Goal: Task Accomplishment & Management: Complete application form

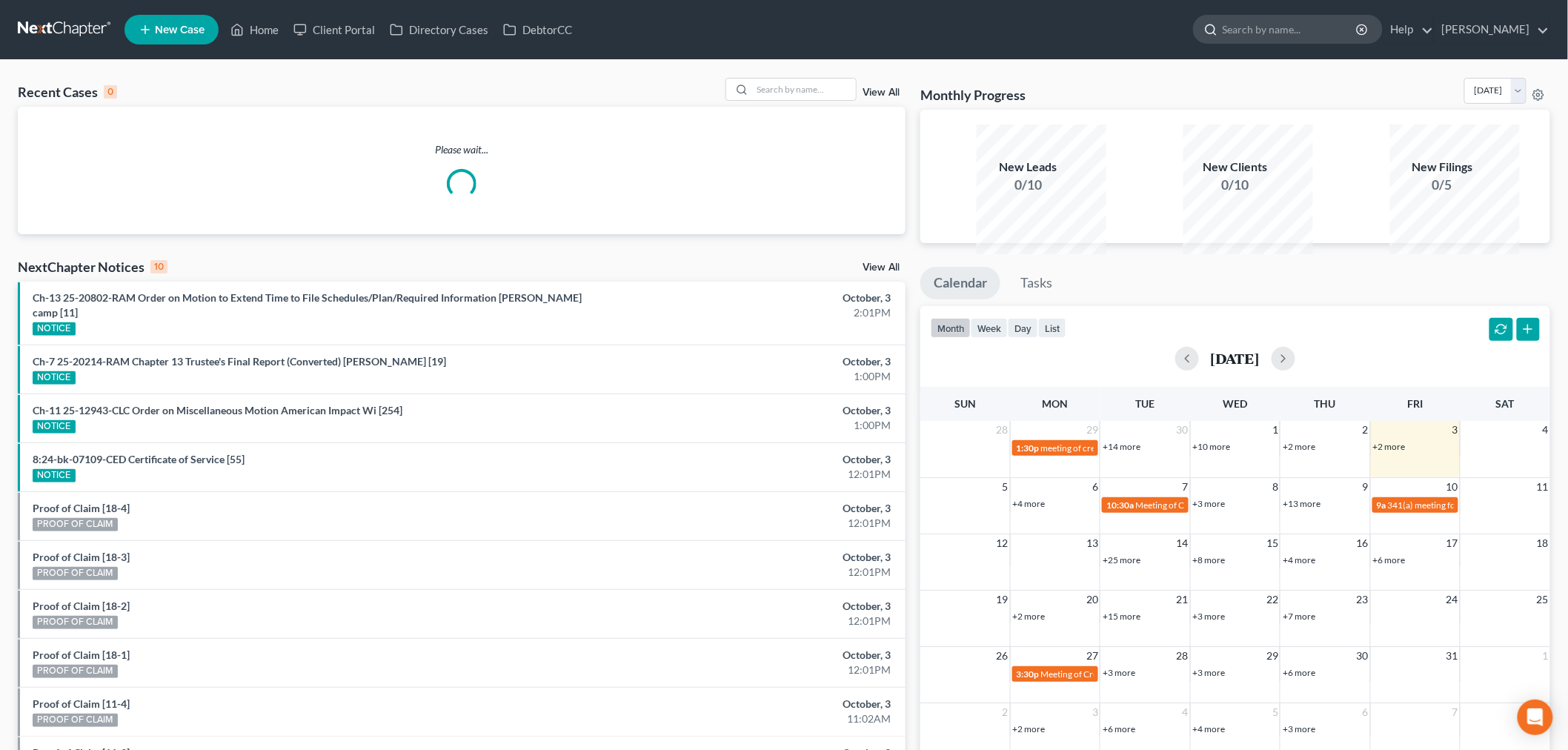
click at [1226, 33] on input "search" at bounding box center [1290, 29] width 136 height 28
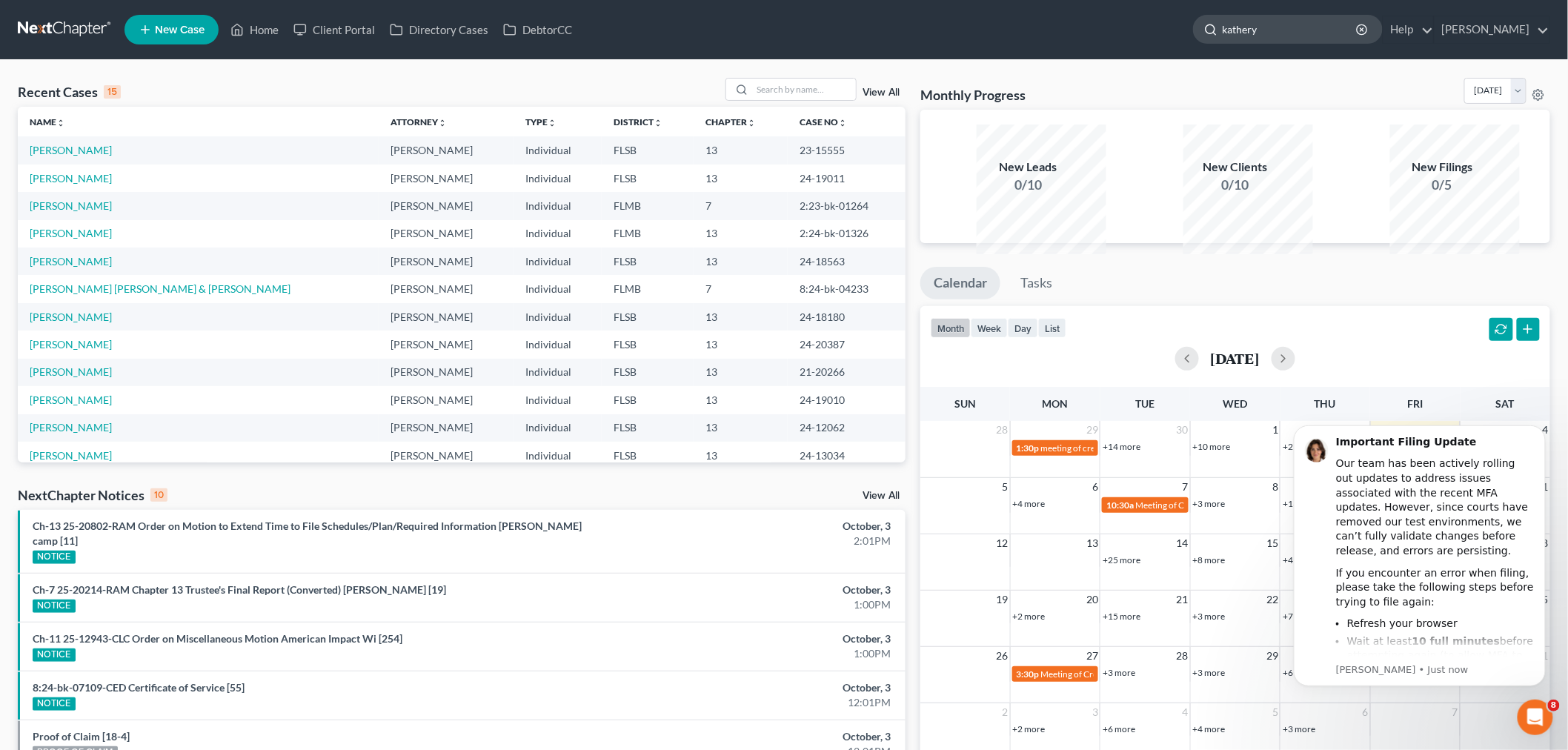
type input "kathery"
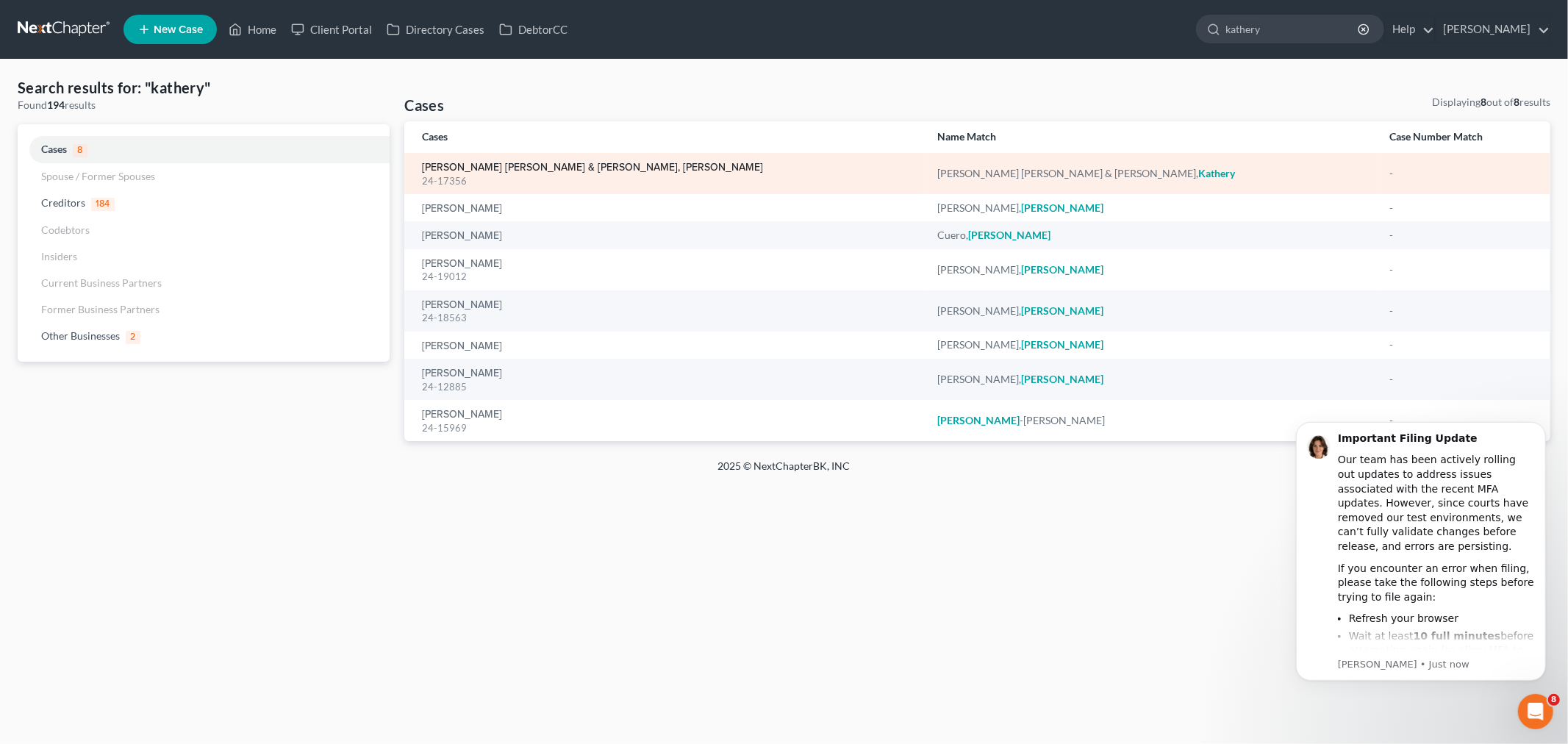
click at [605, 173] on link "[PERSON_NAME] [PERSON_NAME] & [PERSON_NAME], [PERSON_NAME]" at bounding box center [592, 167] width 341 height 10
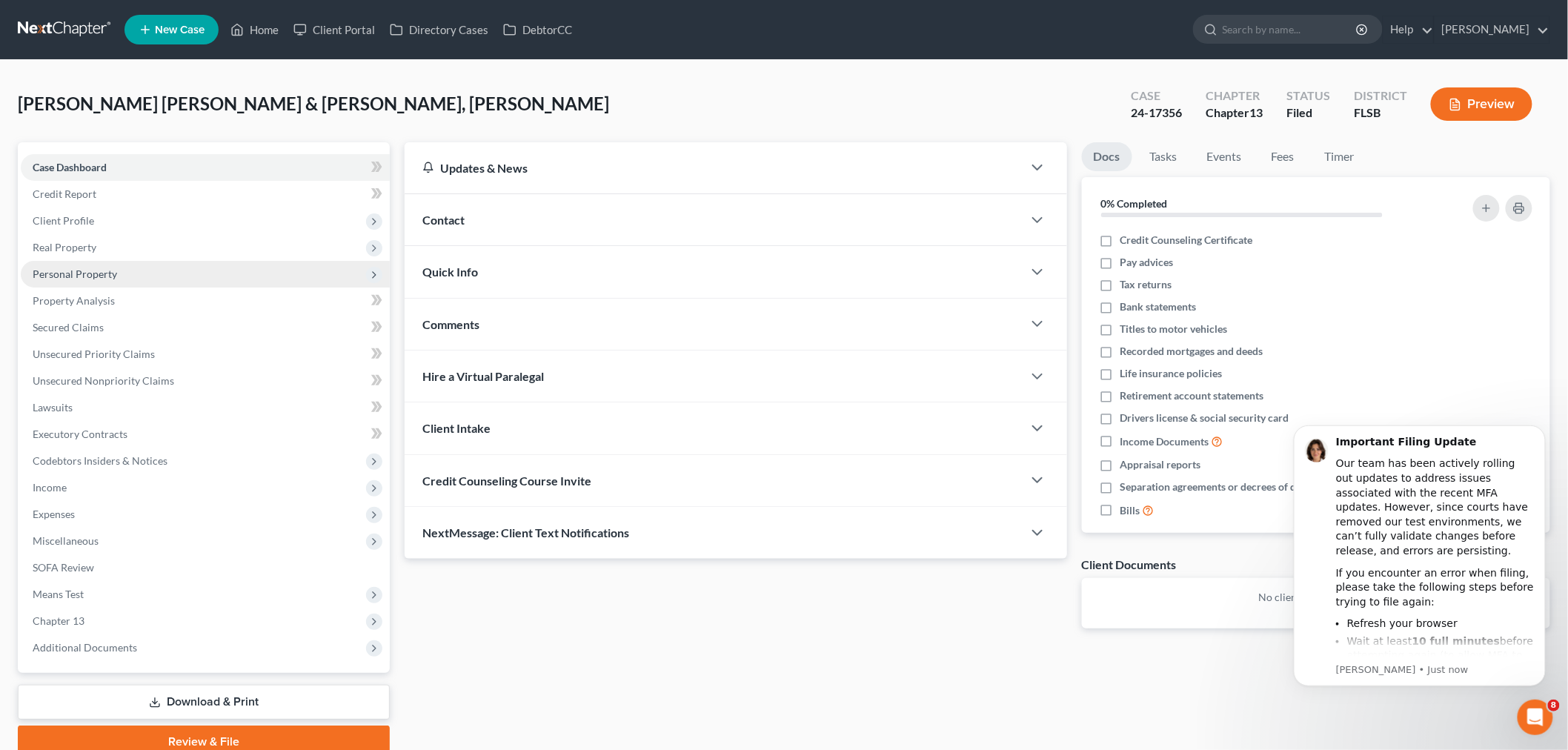
click at [103, 281] on span "Personal Property" at bounding box center [75, 274] width 84 height 13
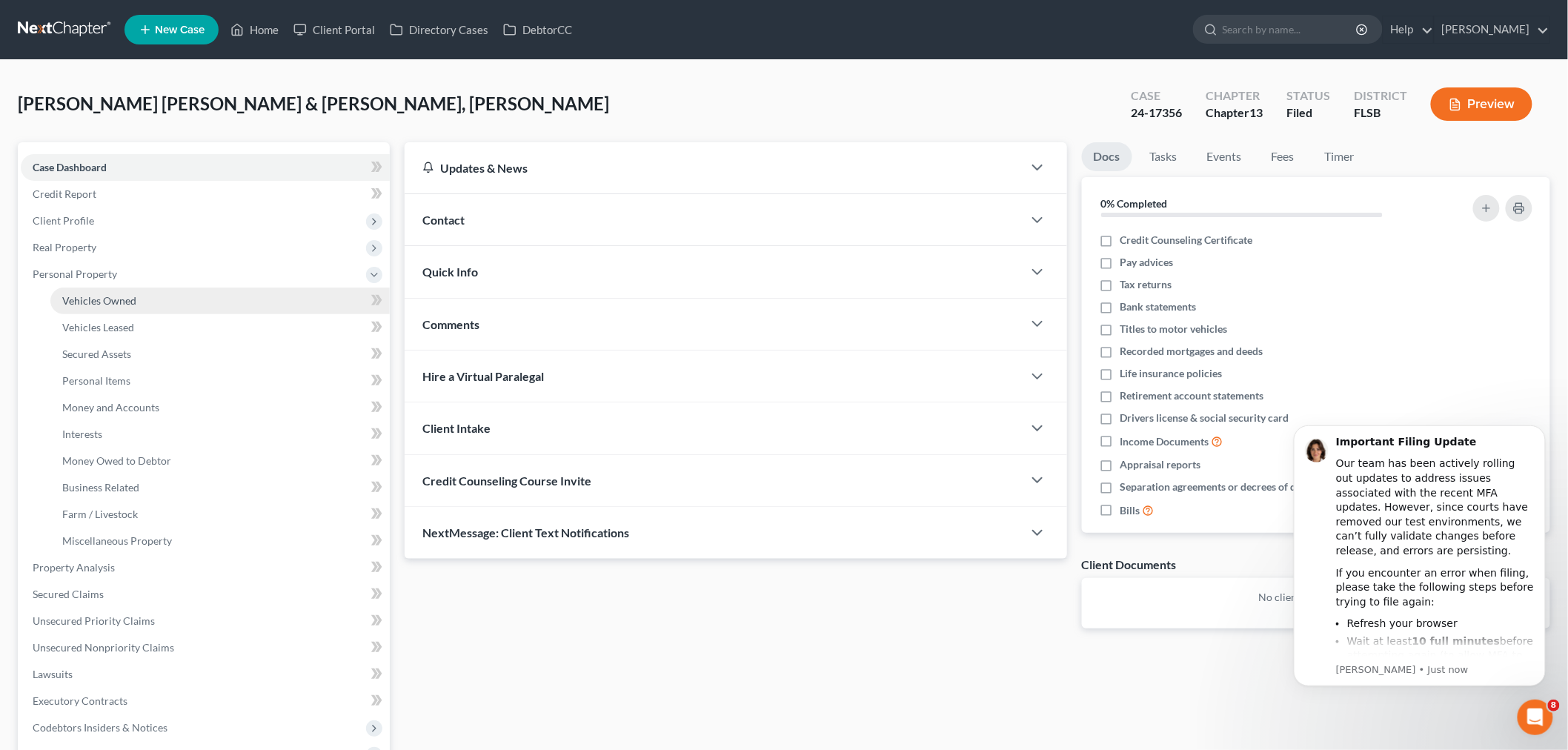
click at [137, 307] on span "Vehicles Owned" at bounding box center [99, 301] width 74 height 13
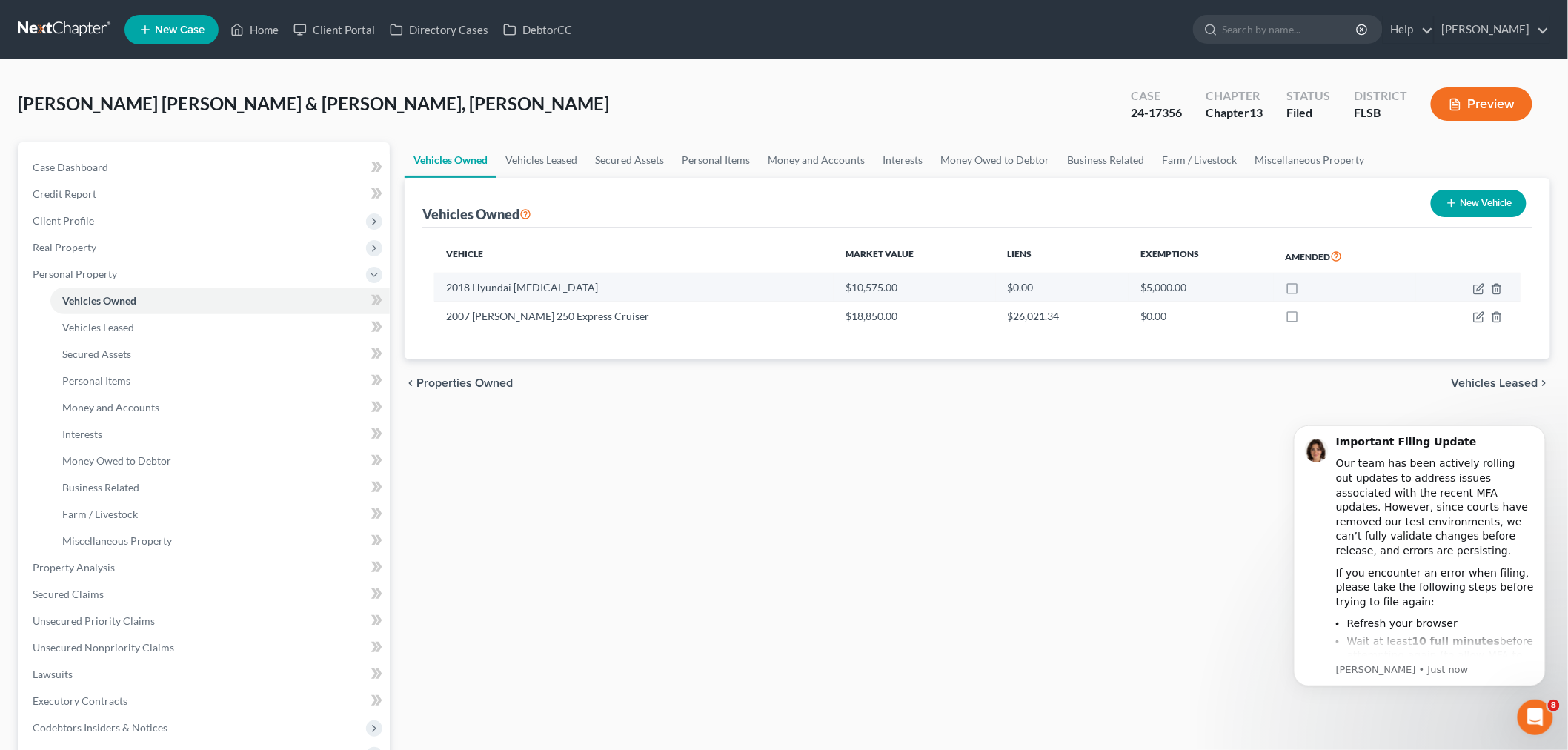
click at [564, 302] on td "2018 Hyundai [MEDICAL_DATA]" at bounding box center [634, 287] width 400 height 28
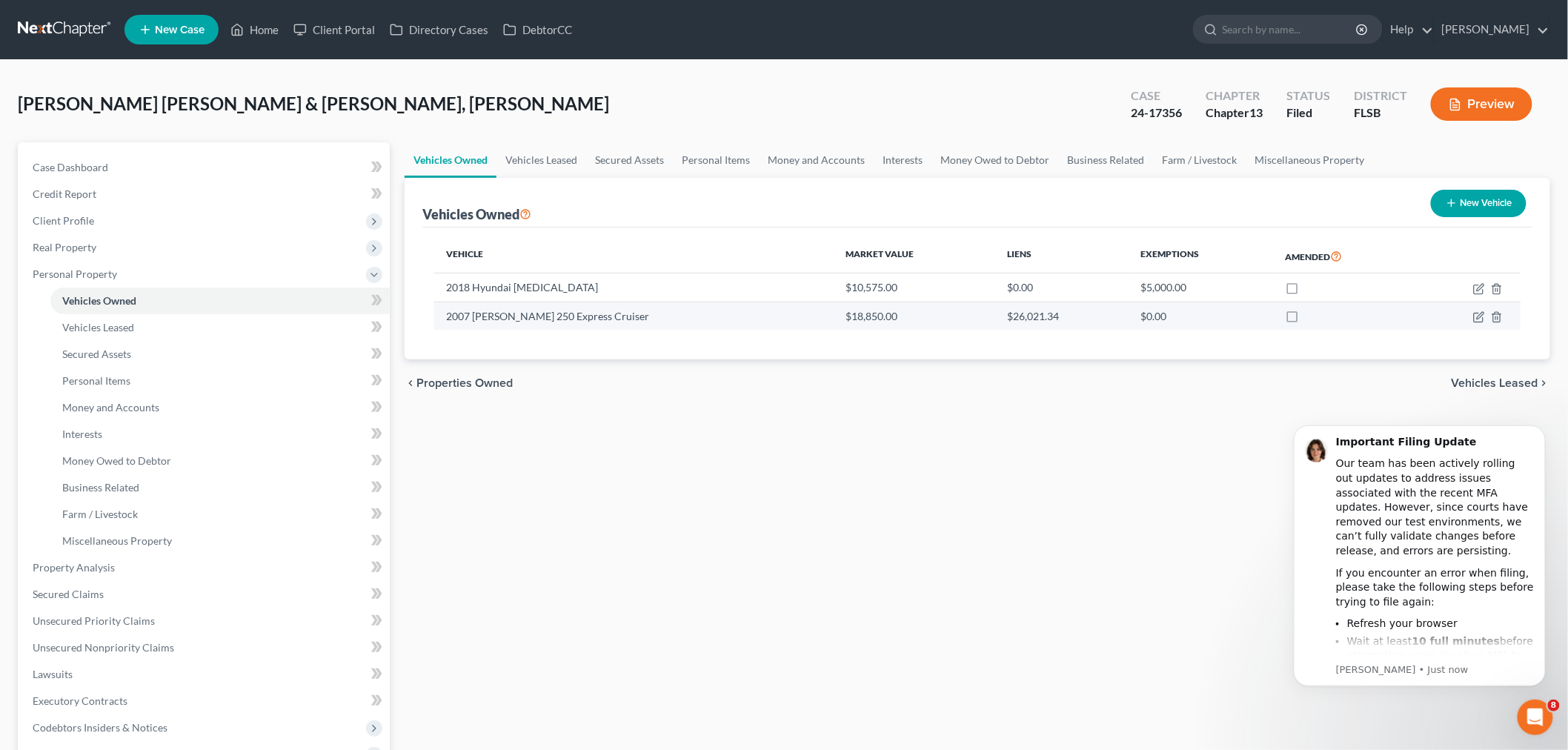
click at [611, 330] on td "2007 [PERSON_NAME] 250 Express Cruiser" at bounding box center [634, 315] width 400 height 28
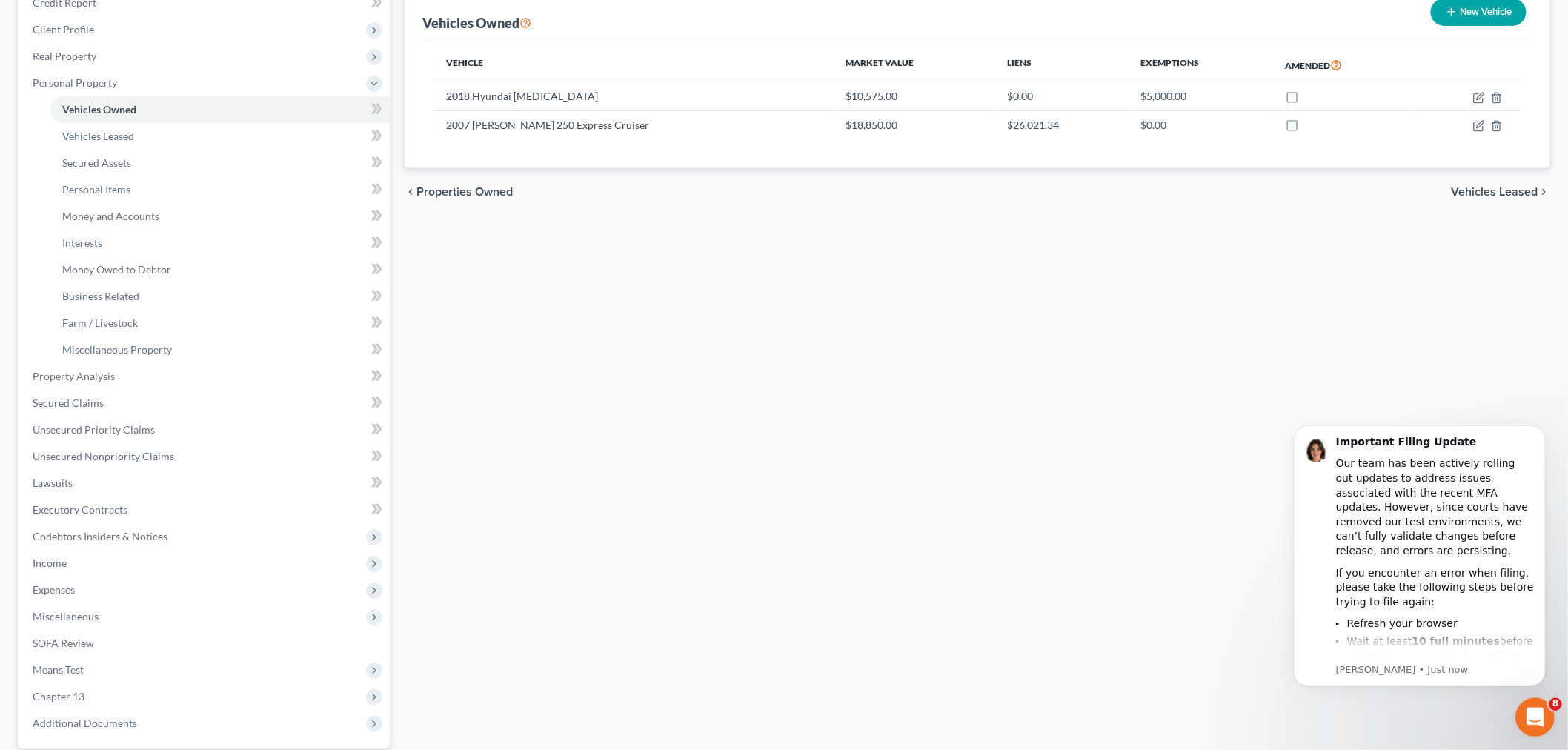
click at [1540, 718] on icon "Open Intercom Messenger" at bounding box center [1532, 715] width 25 height 25
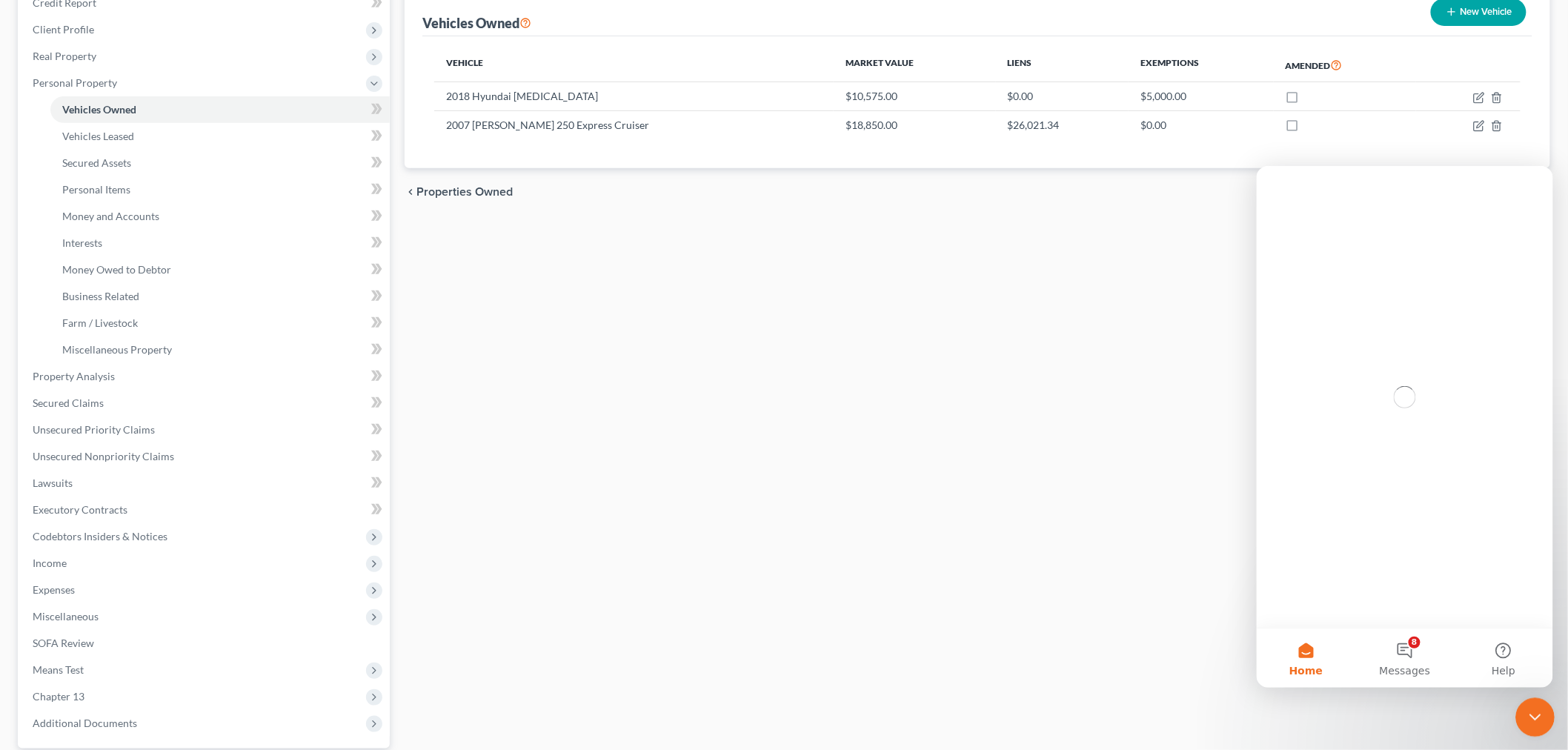
scroll to position [0, 0]
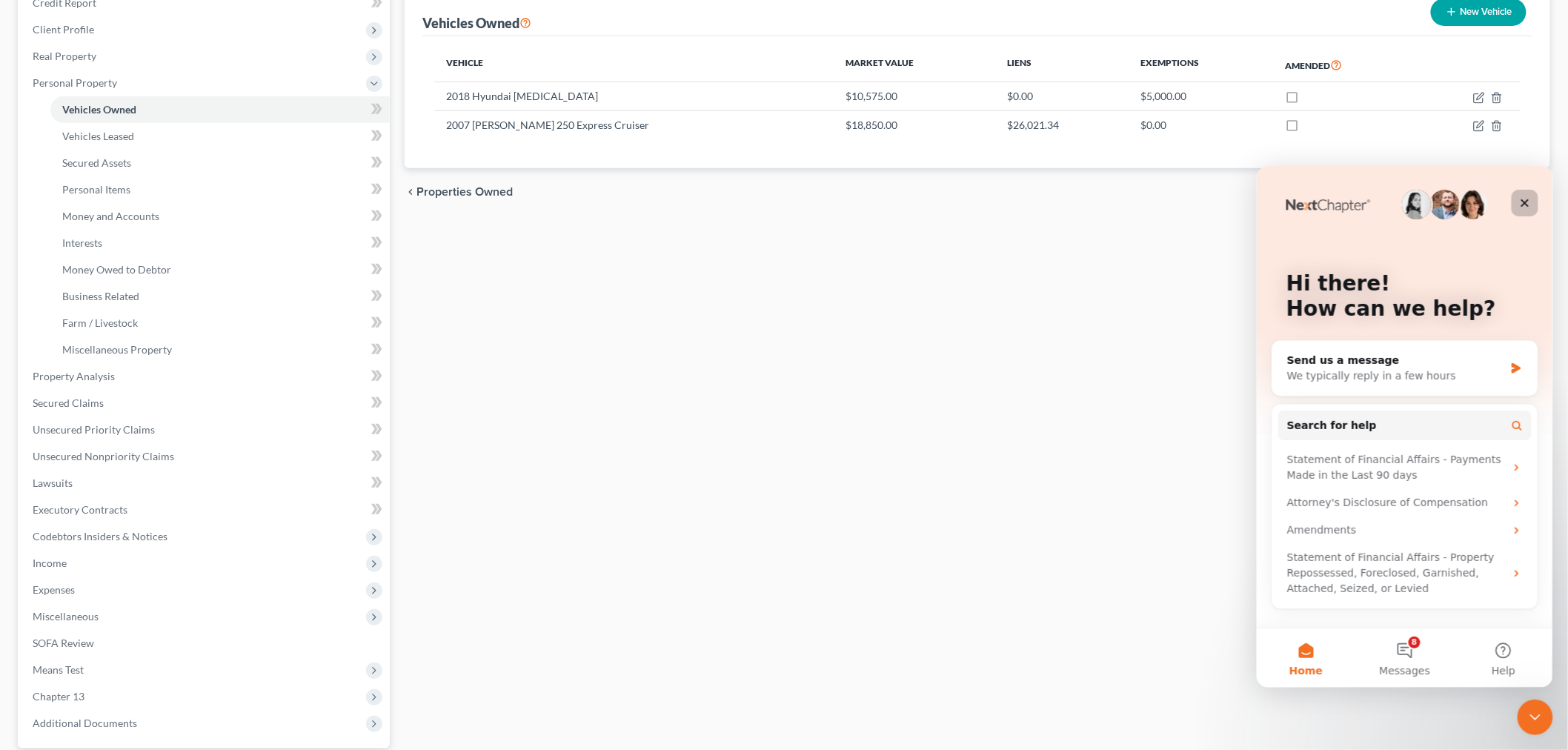
click at [1530, 199] on div "Close" at bounding box center [1524, 202] width 27 height 27
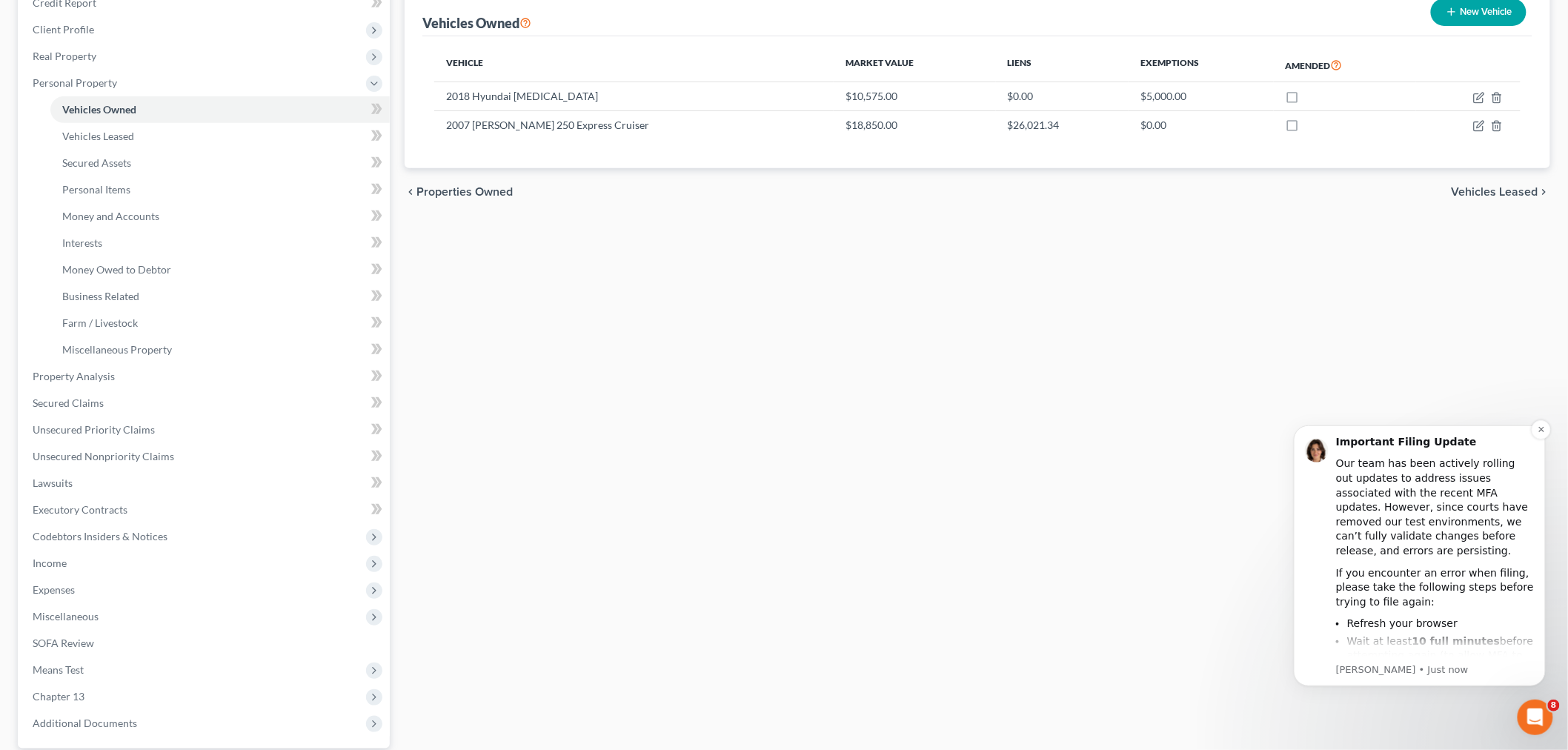
click at [1398, 669] on p "[PERSON_NAME] • Just now" at bounding box center [1434, 669] width 199 height 14
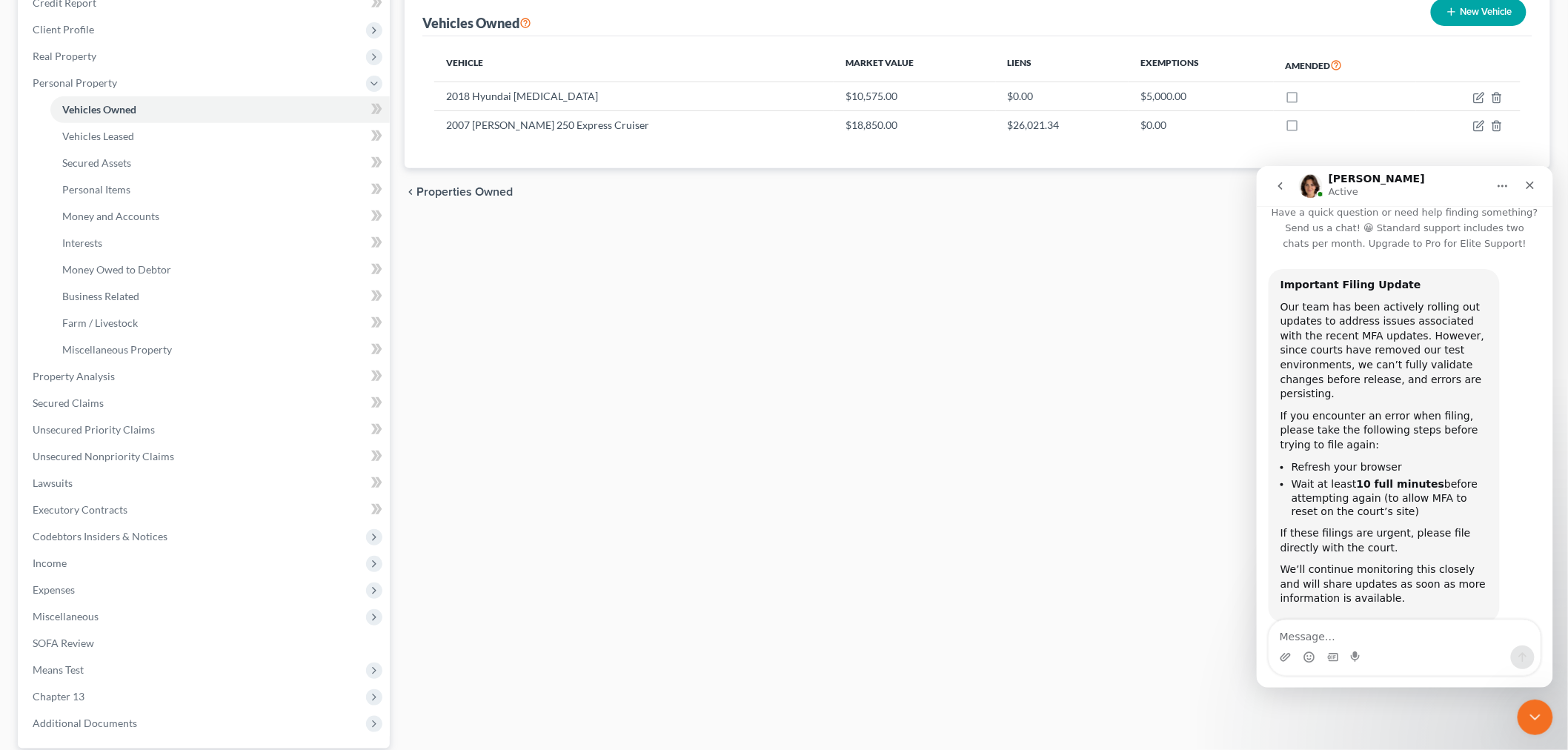
scroll to position [32, 0]
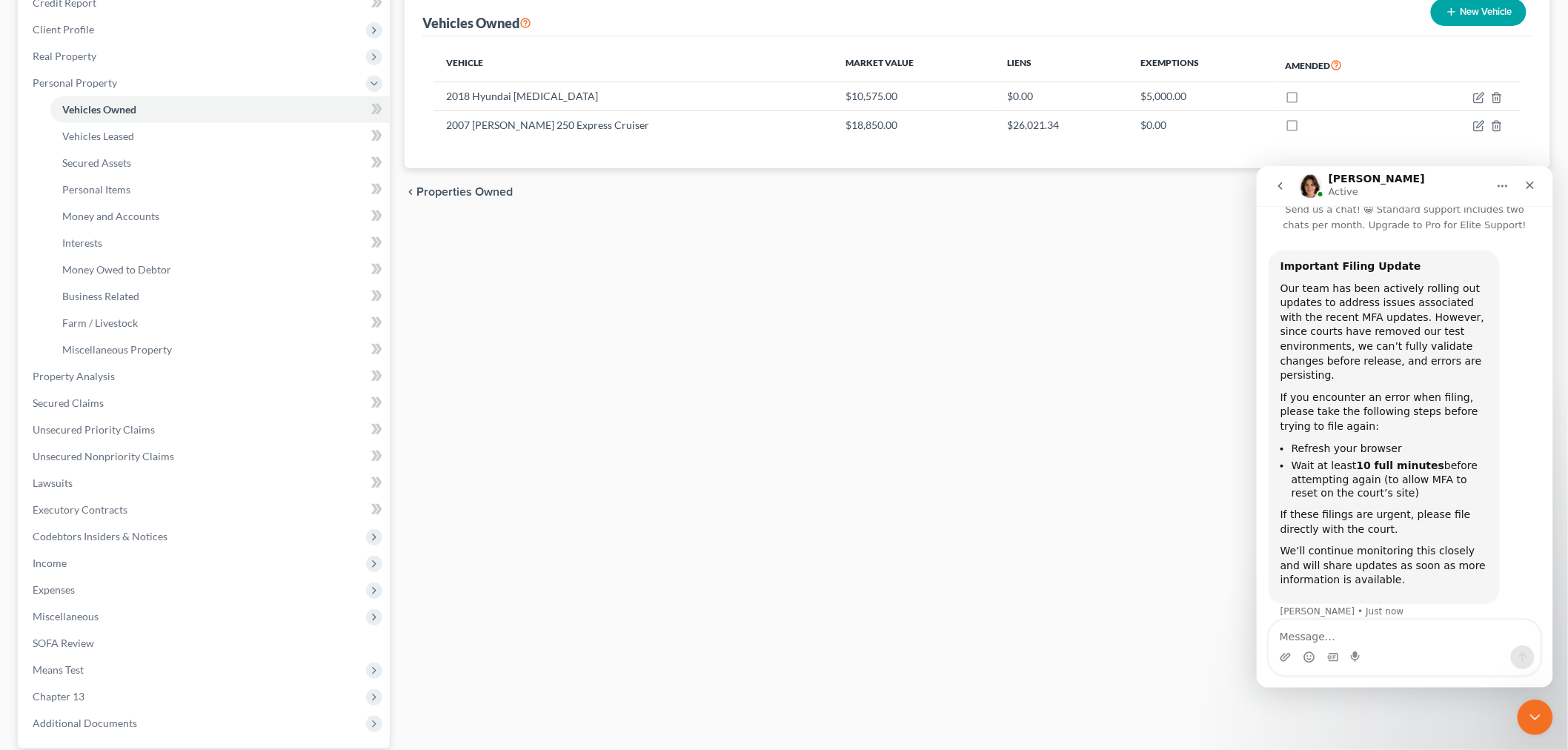
click at [1511, 184] on button "Home" at bounding box center [1502, 185] width 28 height 28
drag, startPoint x: 997, startPoint y: 626, endPoint x: 1157, endPoint y: 722, distance: 186.6
click at [998, 627] on div "Vehicles Owned Vehicles Leased Secured Assets Personal Items Money and Accounts…" at bounding box center [977, 392] width 1160 height 883
click at [1532, 722] on div "Close Intercom Messenger" at bounding box center [1532, 715] width 36 height 36
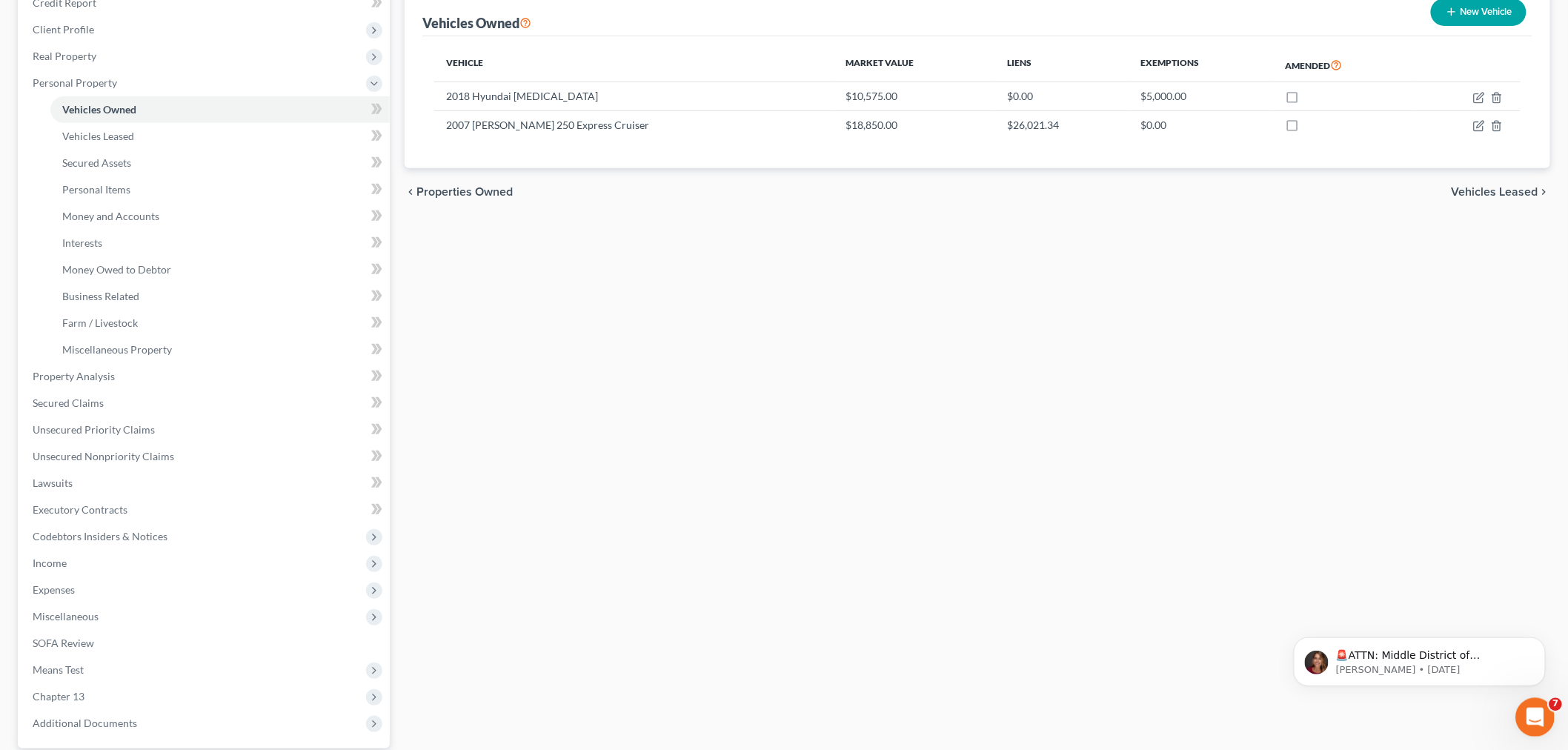
scroll to position [0, 0]
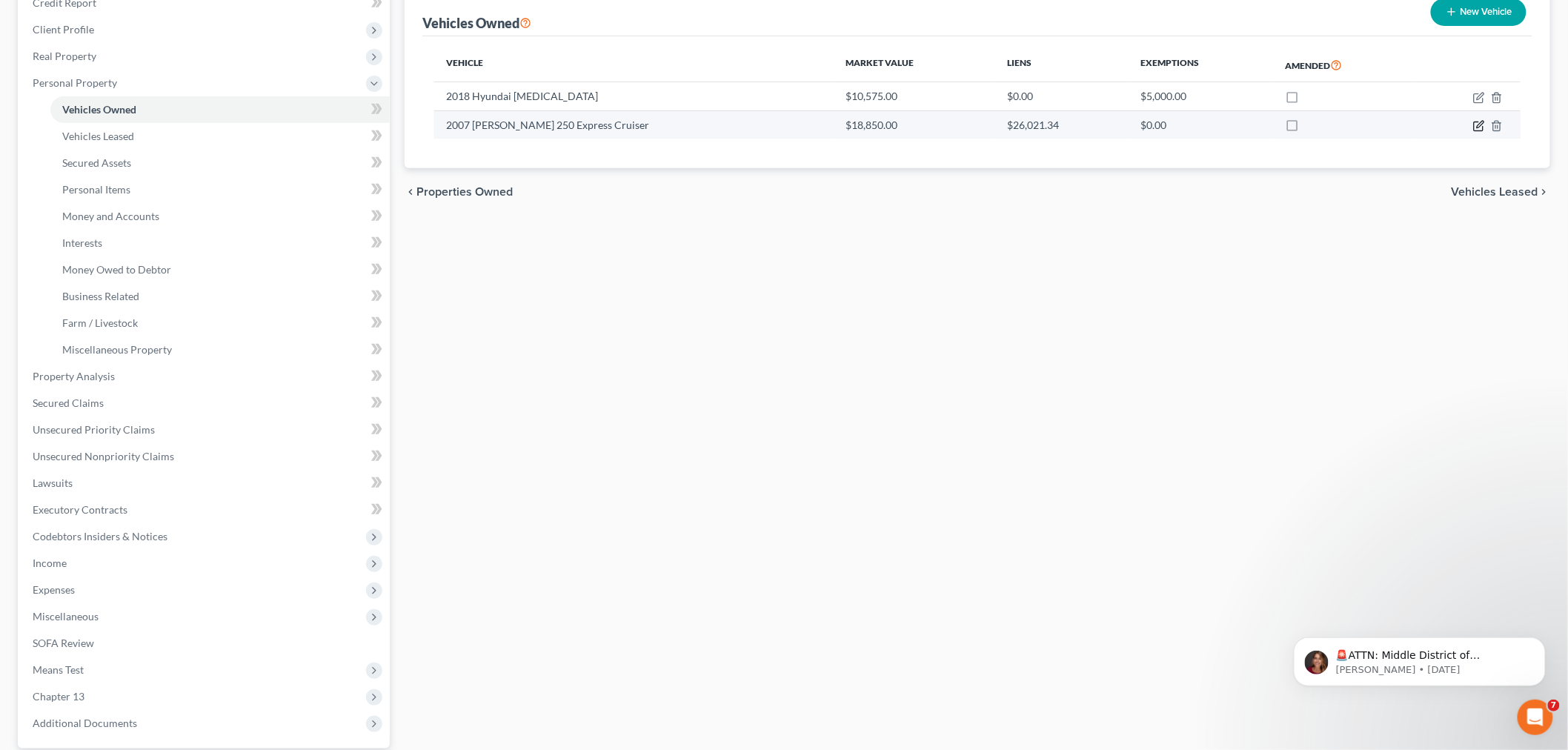
click at [1474, 131] on icon "button" at bounding box center [1478, 127] width 9 height 9
select select "3"
select select "19"
select select "2"
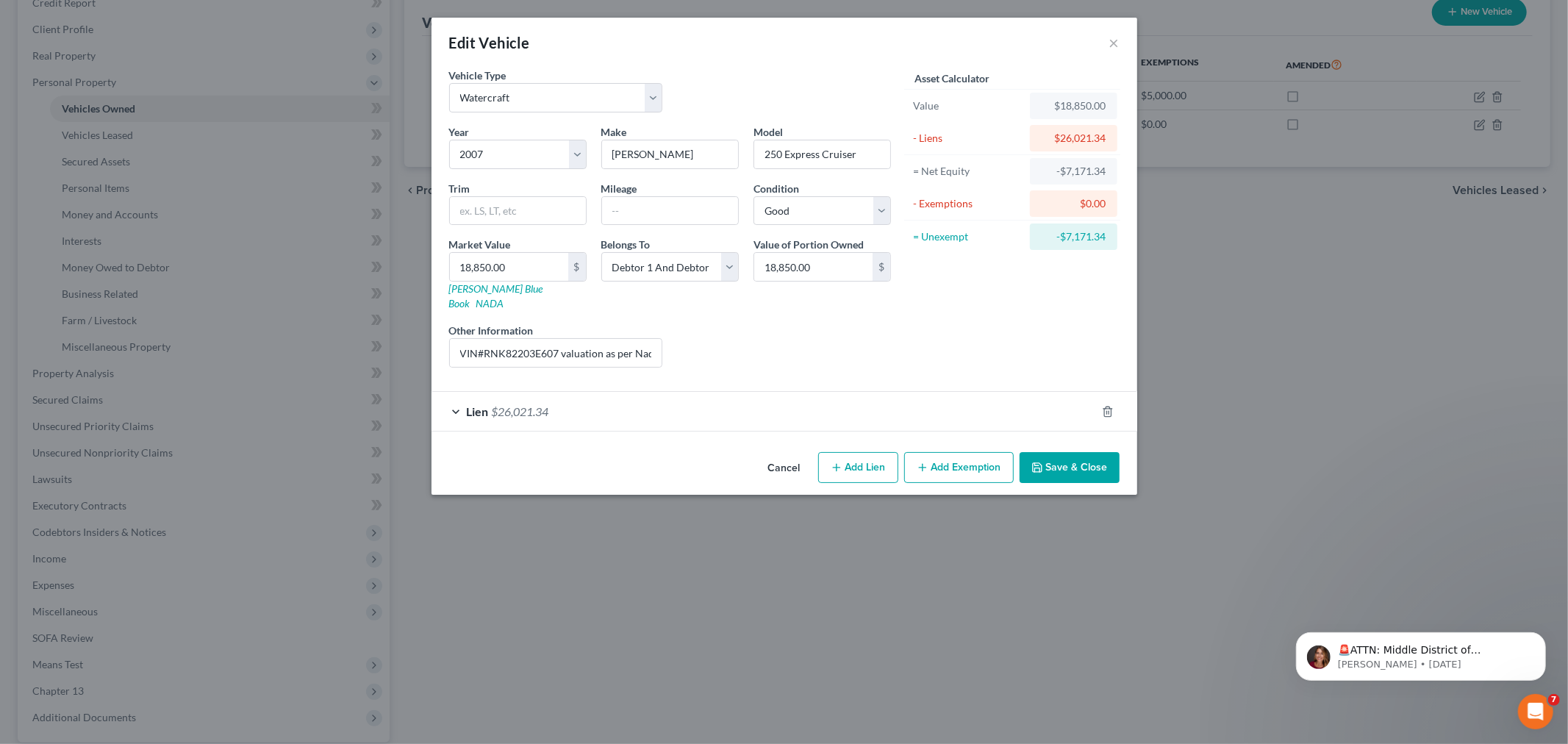
click at [432, 431] on div "Lien $26,021.34" at bounding box center [764, 411] width 664 height 39
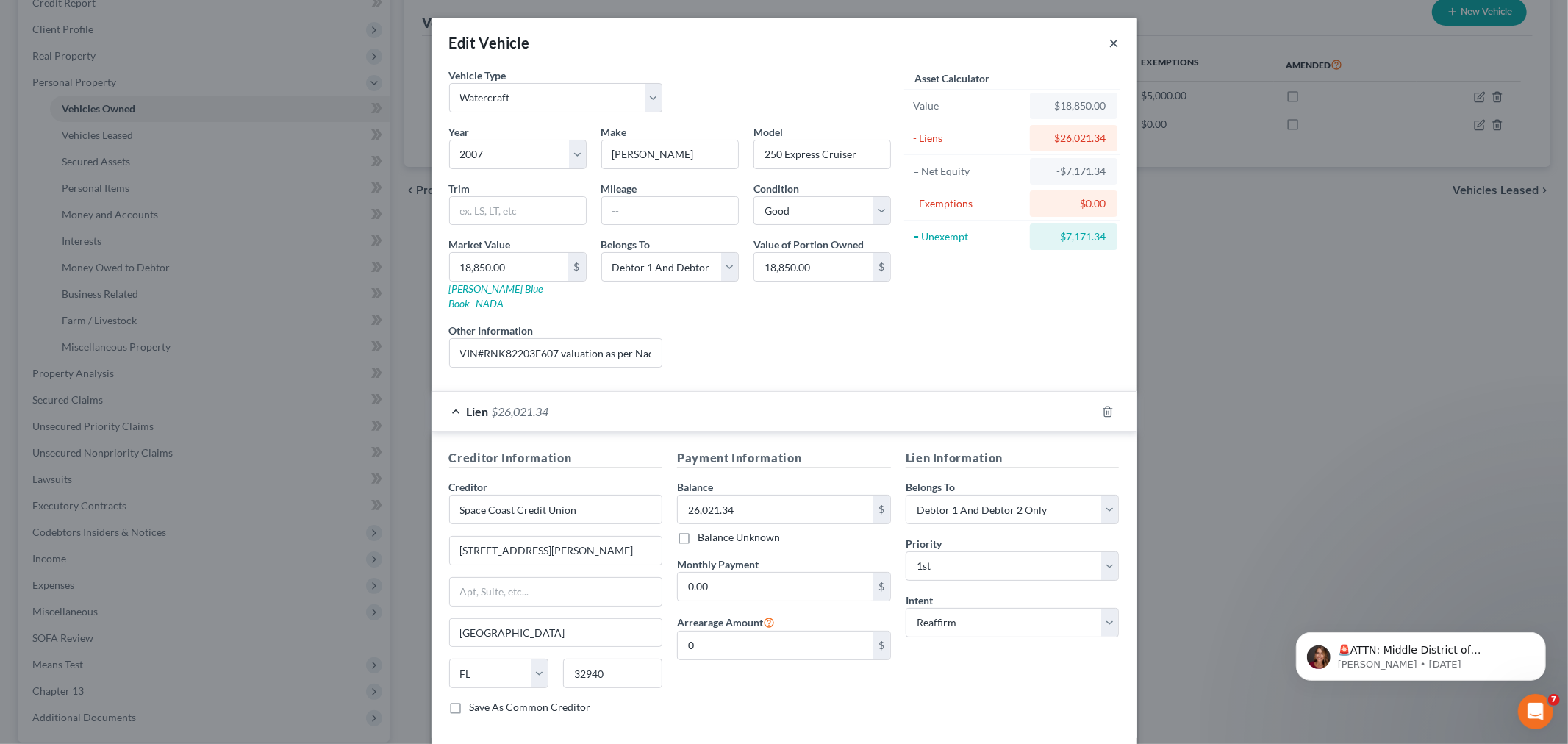
click at [1120, 52] on button "×" at bounding box center [1114, 42] width 10 height 17
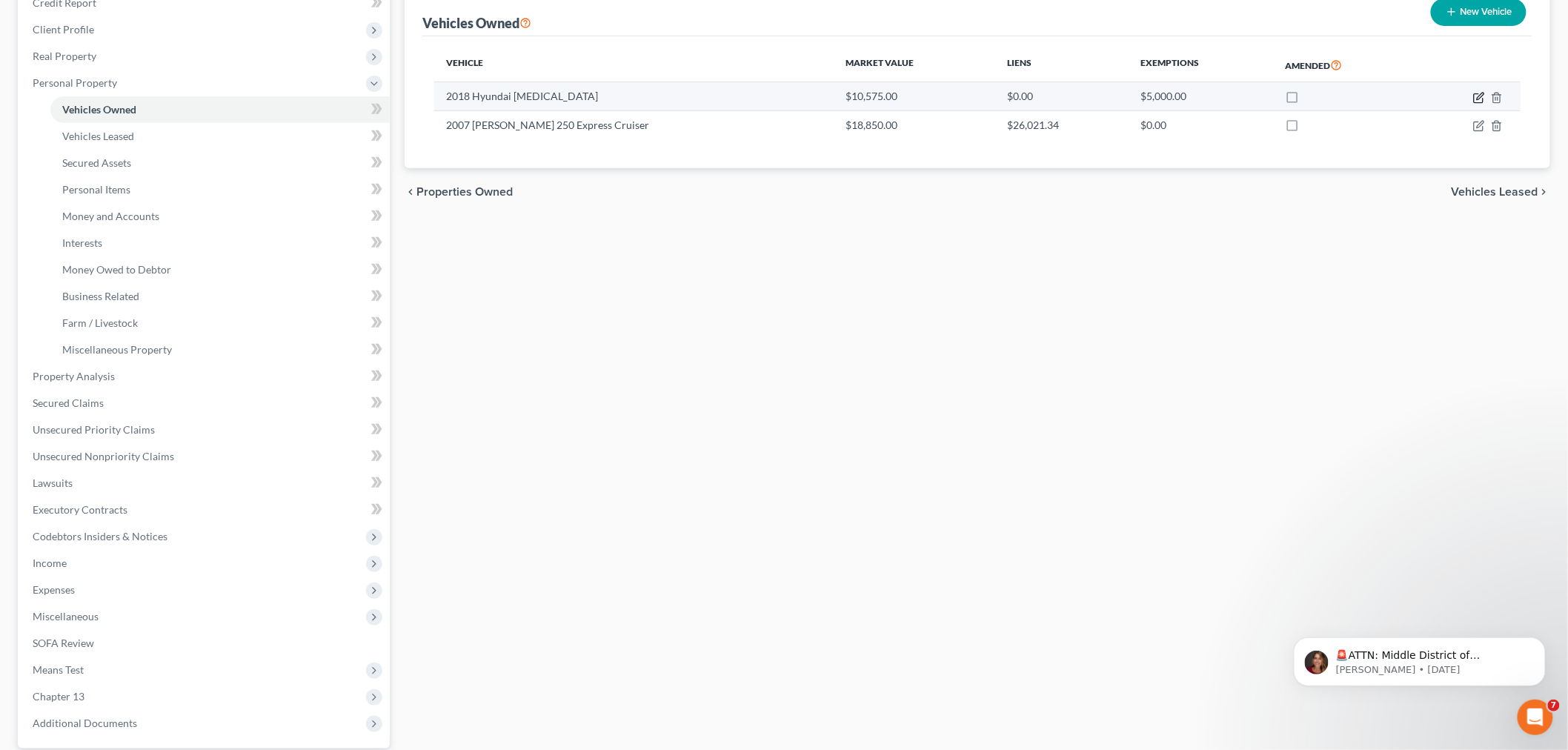
click at [1477, 99] on icon "button" at bounding box center [1480, 95] width 6 height 6
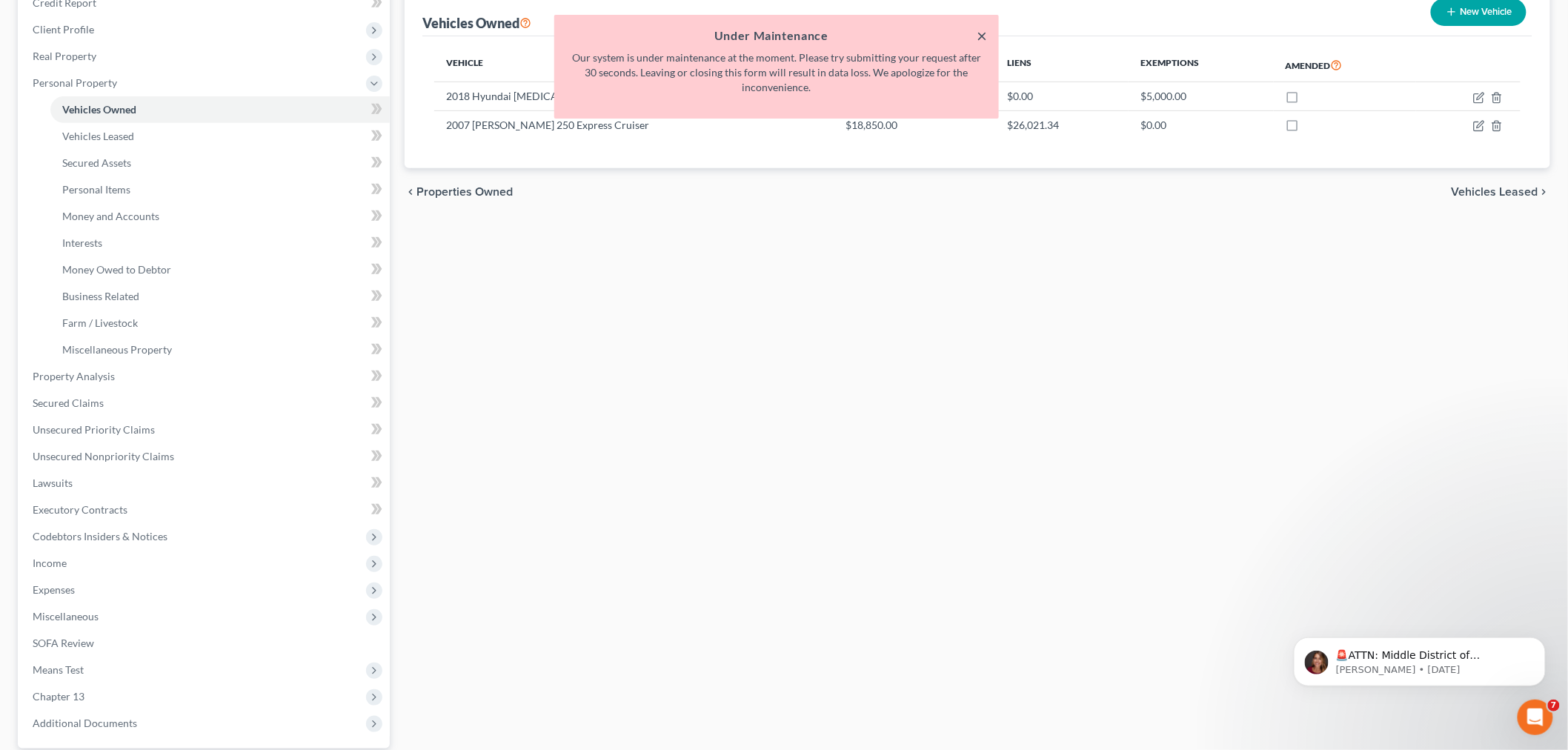
click at [980, 39] on button "×" at bounding box center [981, 35] width 10 height 17
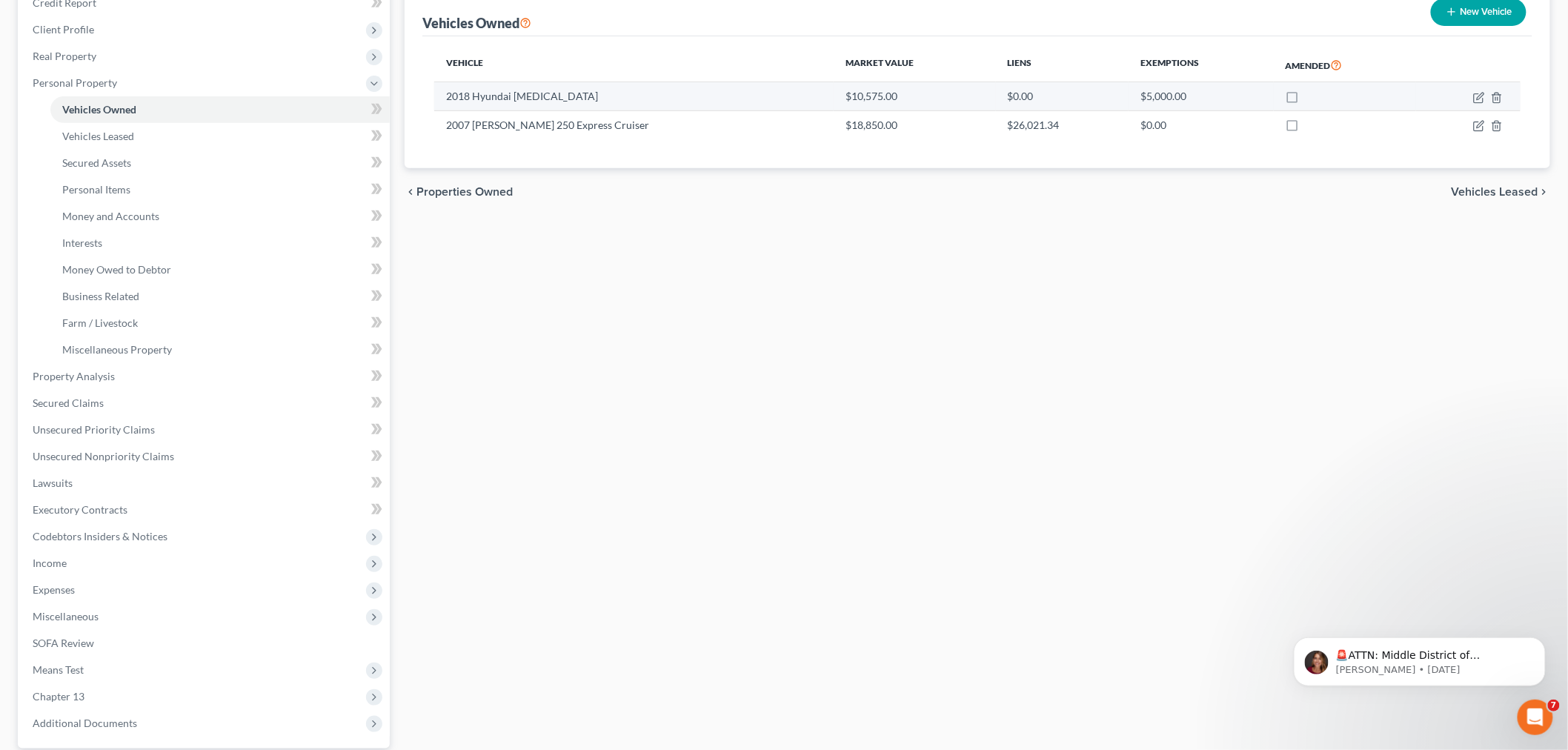
click at [564, 110] on td "2018 Hyundai [MEDICAL_DATA]" at bounding box center [634, 96] width 400 height 28
click at [1474, 103] on icon "button" at bounding box center [1478, 98] width 9 height 9
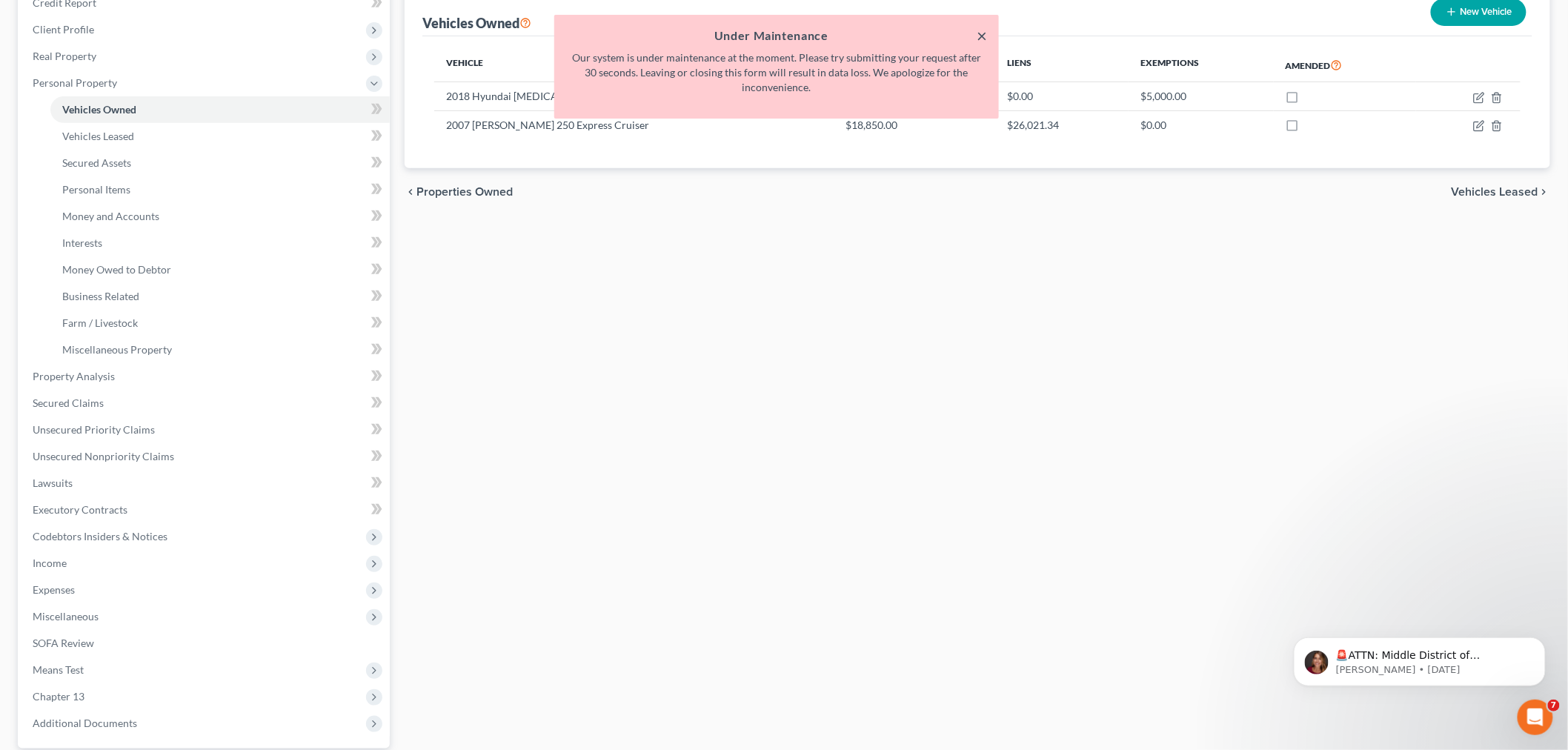
click at [980, 33] on button "×" at bounding box center [981, 35] width 10 height 17
